Goal: Find specific page/section: Find specific page/section

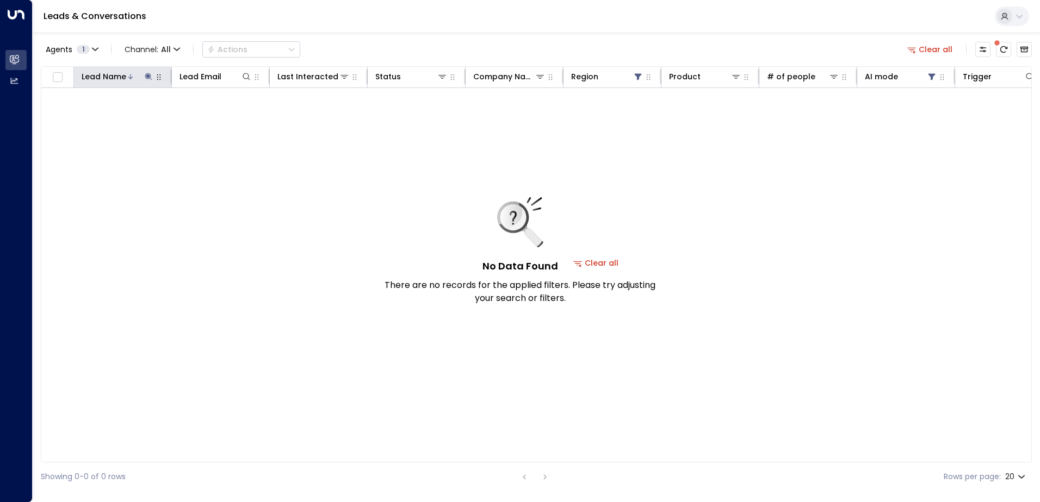
click at [142, 77] on div at bounding box center [140, 76] width 28 height 11
click at [147, 78] on icon at bounding box center [148, 76] width 7 height 7
click at [214, 115] on icon "button" at bounding box center [216, 116] width 7 height 7
click at [171, 115] on input "text" at bounding box center [148, 116] width 150 height 20
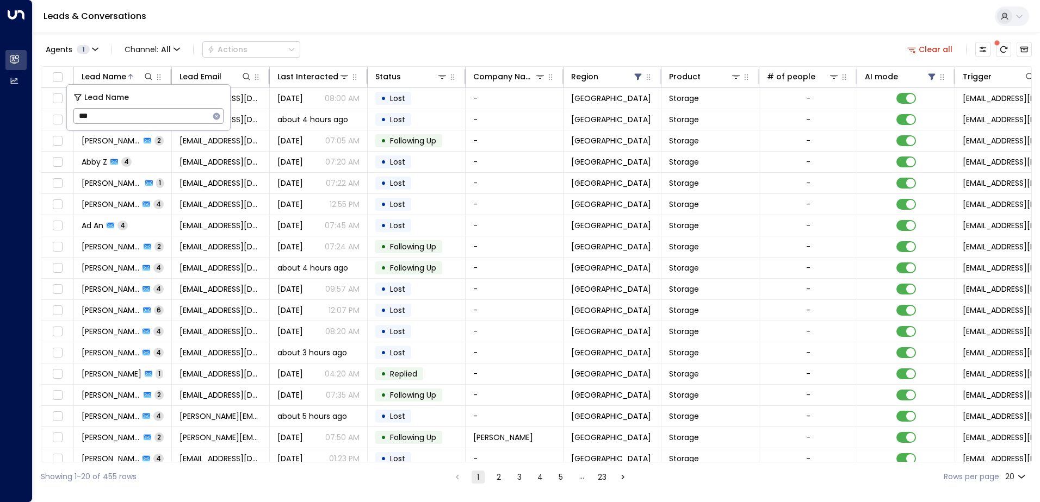
type input "***"
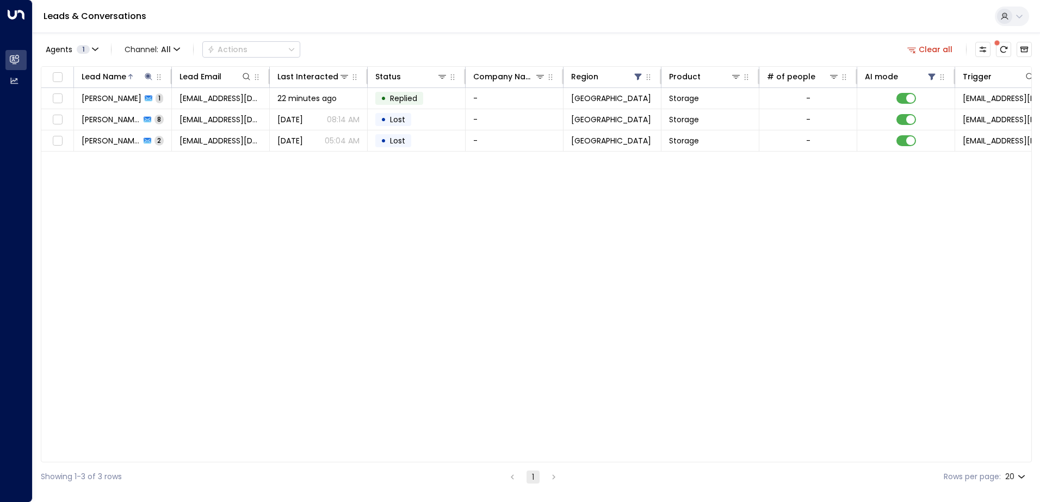
click at [297, 255] on div "Lead Name Lead Email Last Interacted Status Company Name Region Product # of pe…" at bounding box center [536, 264] width 991 height 396
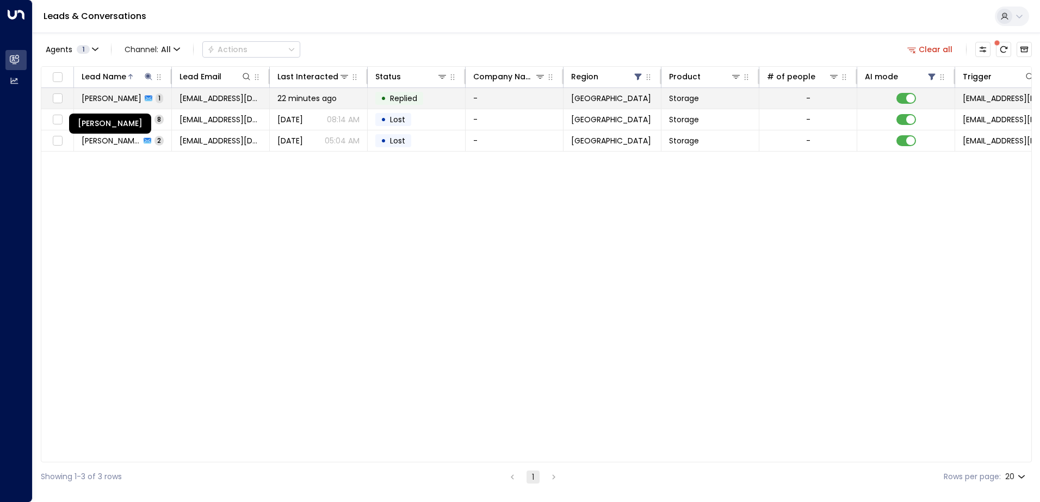
click at [110, 99] on span "[PERSON_NAME]" at bounding box center [112, 98] width 60 height 11
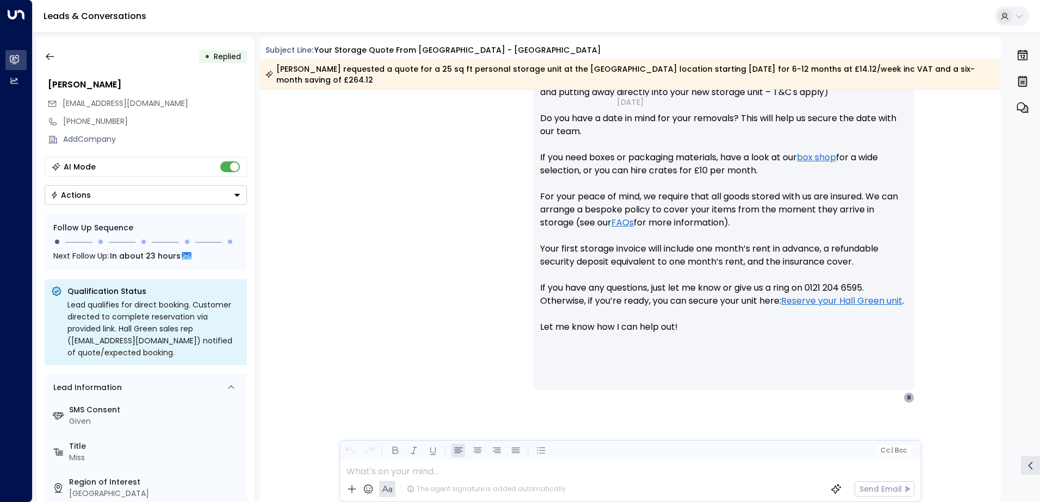
scroll to position [490, 0]
